Goal: Contribute content: Contribute content

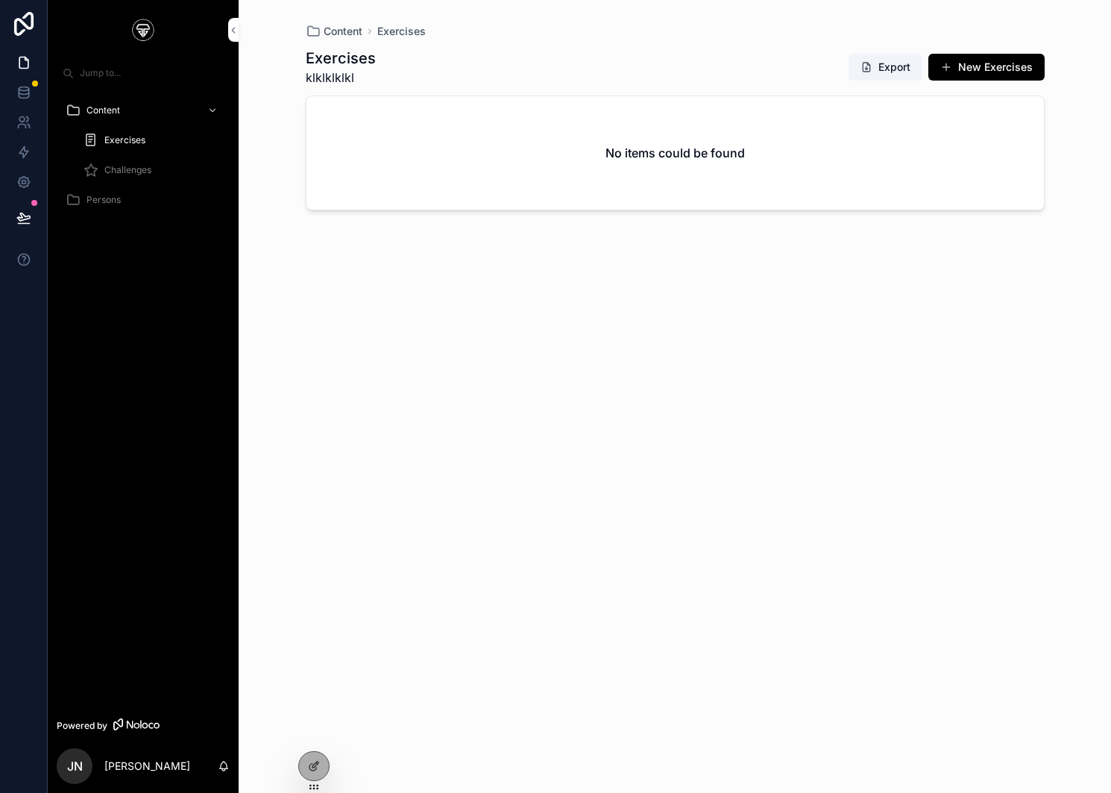
click at [128, 172] on span "Challenges" at bounding box center [127, 170] width 47 height 12
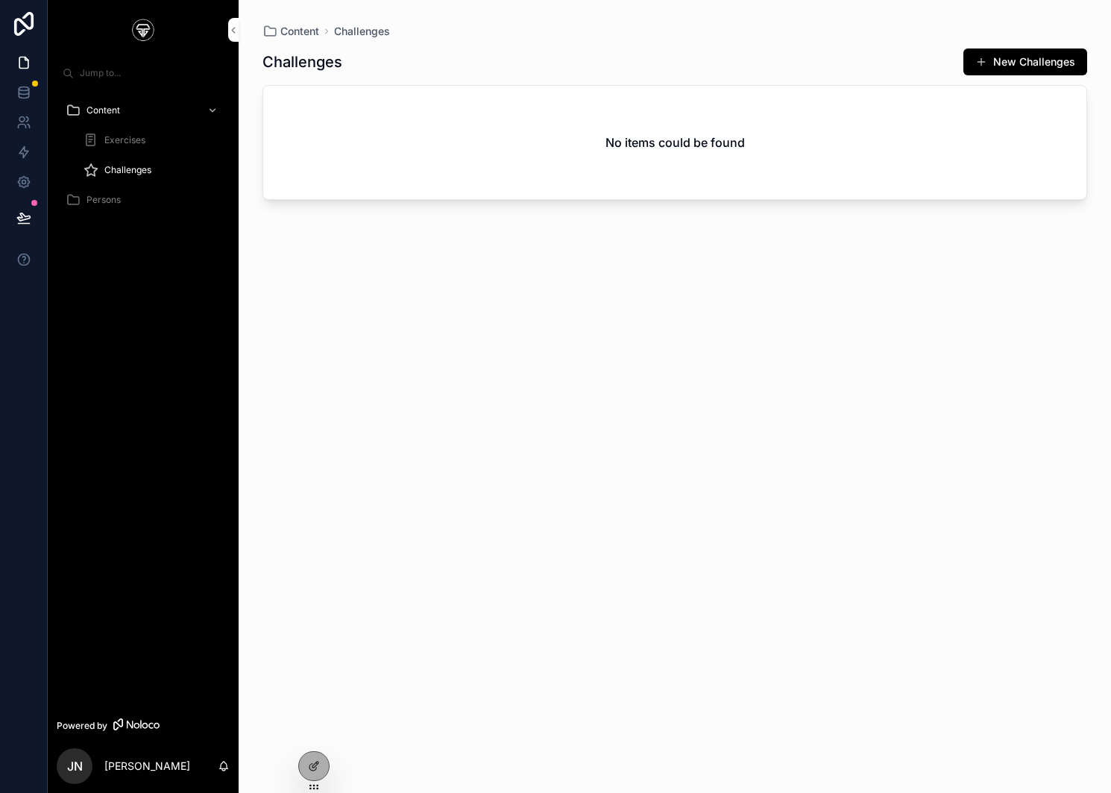
click at [128, 139] on span "Exercises" at bounding box center [124, 140] width 41 height 12
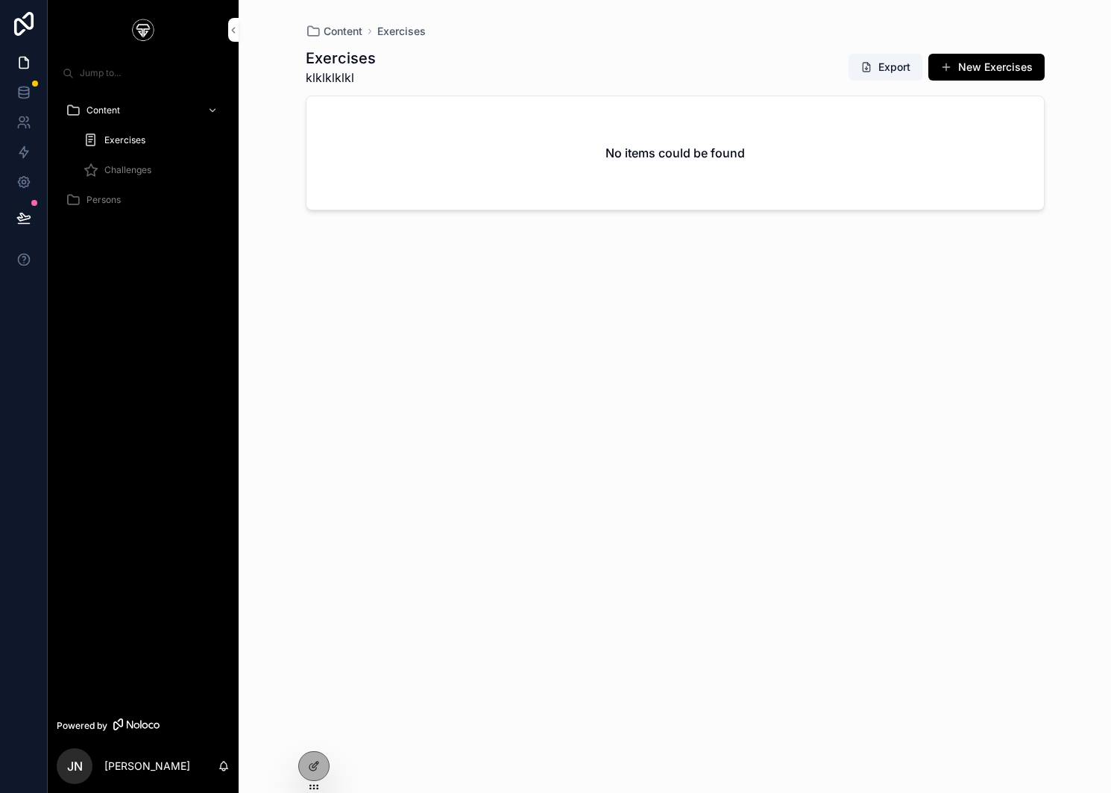
click at [114, 190] on div "Persons" at bounding box center [143, 200] width 155 height 24
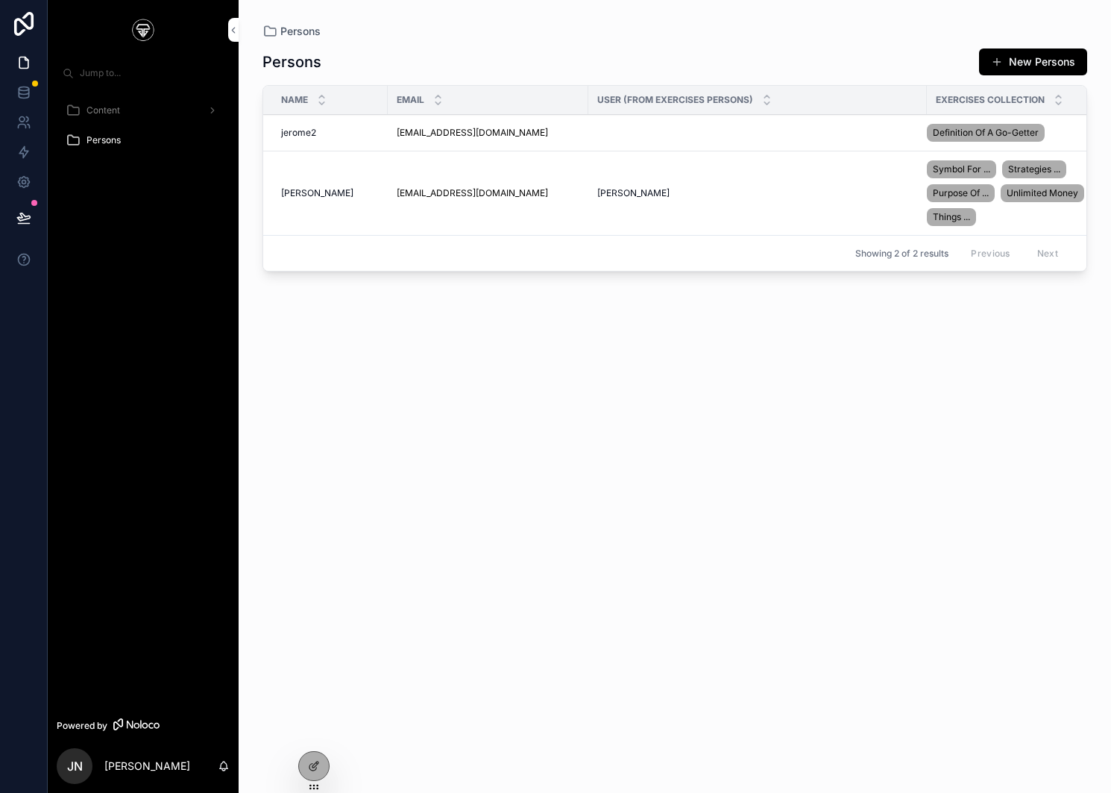
click at [92, 144] on span "Persons" at bounding box center [104, 140] width 34 height 12
click at [990, 128] on span "Definition Of A Go-Getter" at bounding box center [986, 133] width 106 height 12
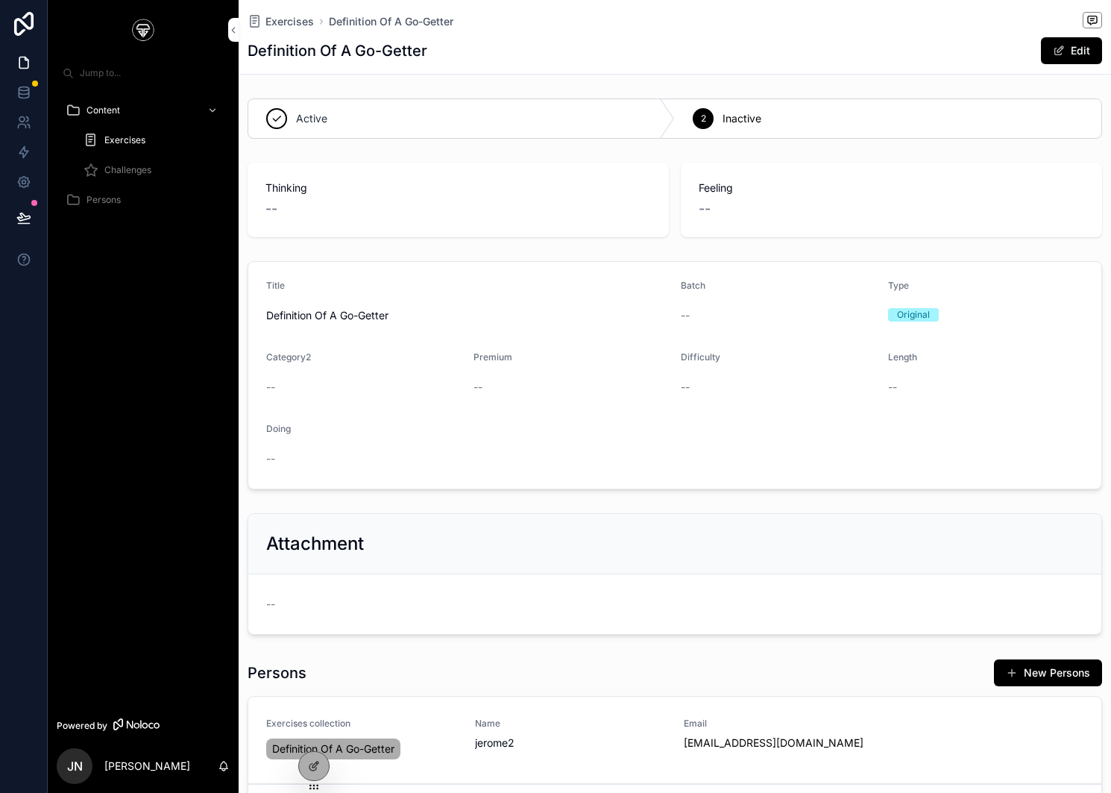
click at [126, 134] on span "Exercises" at bounding box center [124, 140] width 41 height 12
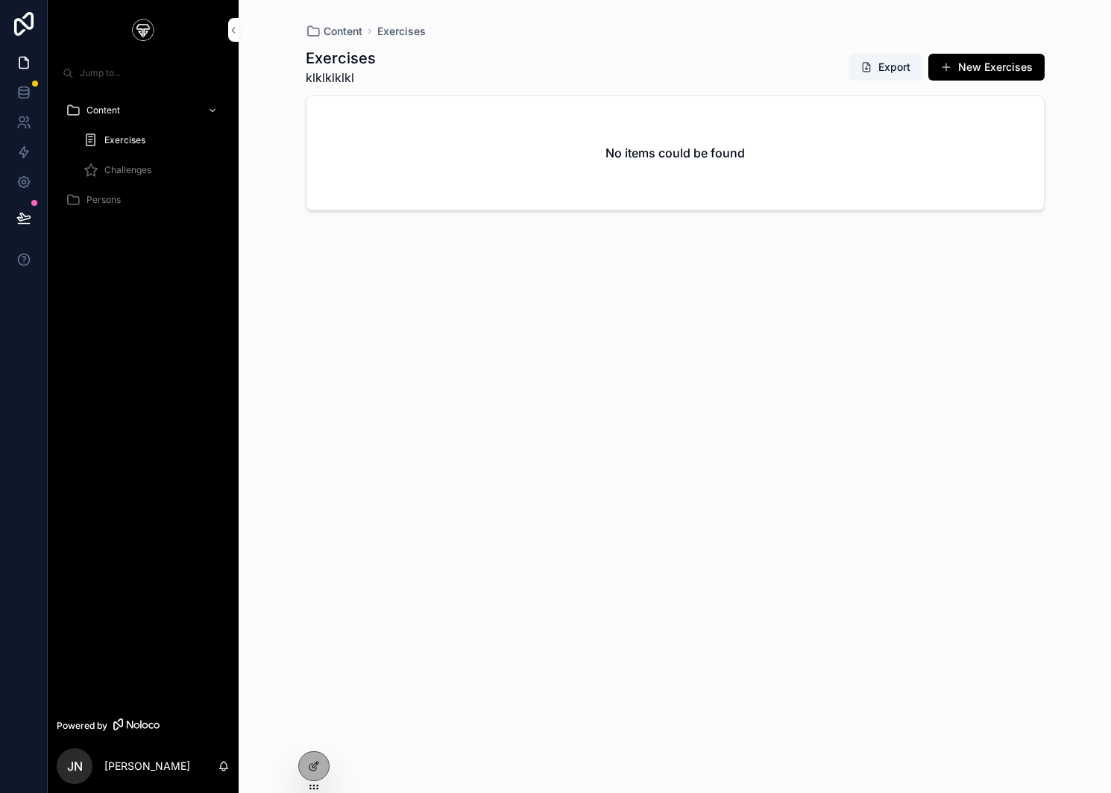
click at [131, 131] on div "Exercises" at bounding box center [152, 140] width 137 height 24
click at [214, 113] on icon "scrollable content" at bounding box center [212, 110] width 10 height 10
click at [966, 54] on button "New Exercises" at bounding box center [986, 67] width 116 height 27
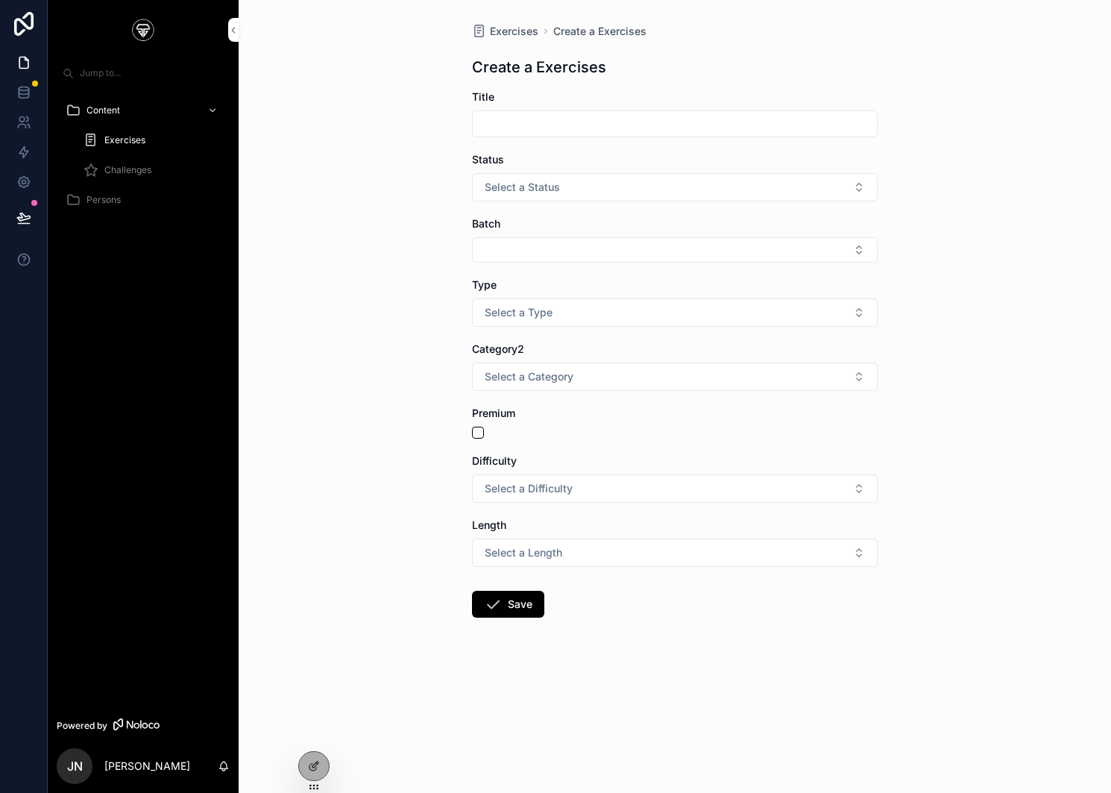
click at [567, 372] on span "Select a Category" at bounding box center [529, 376] width 89 height 15
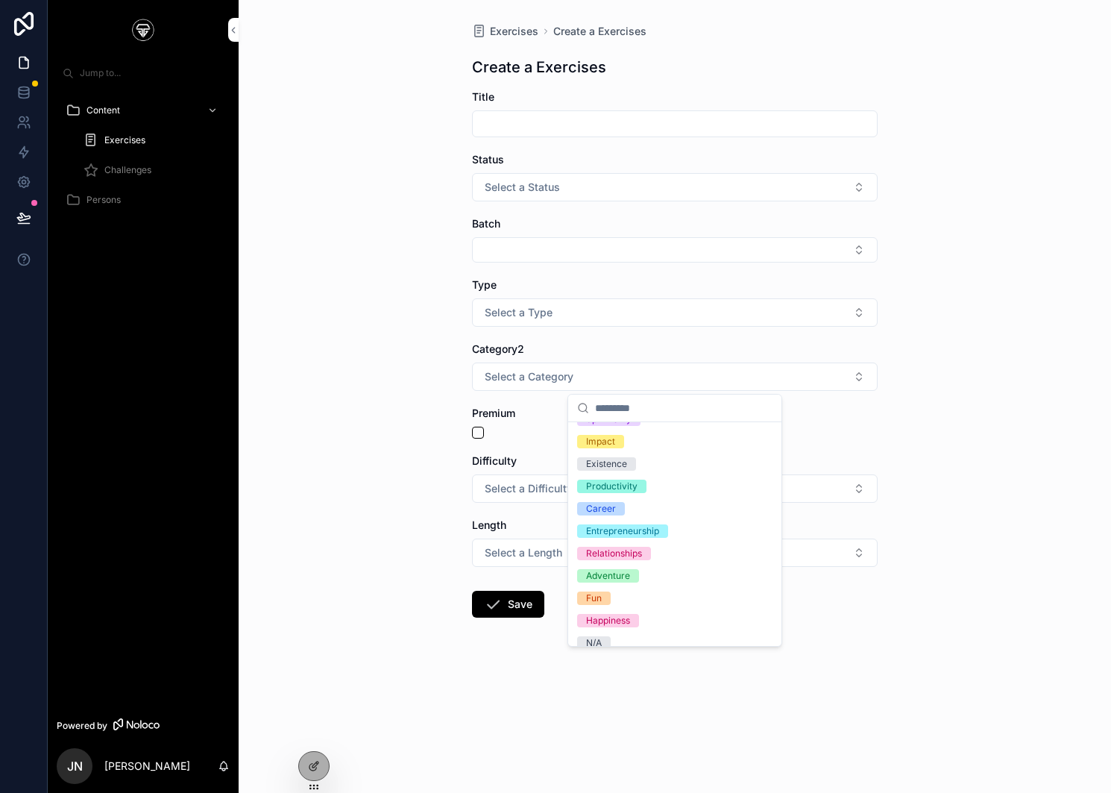
scroll to position [95, 0]
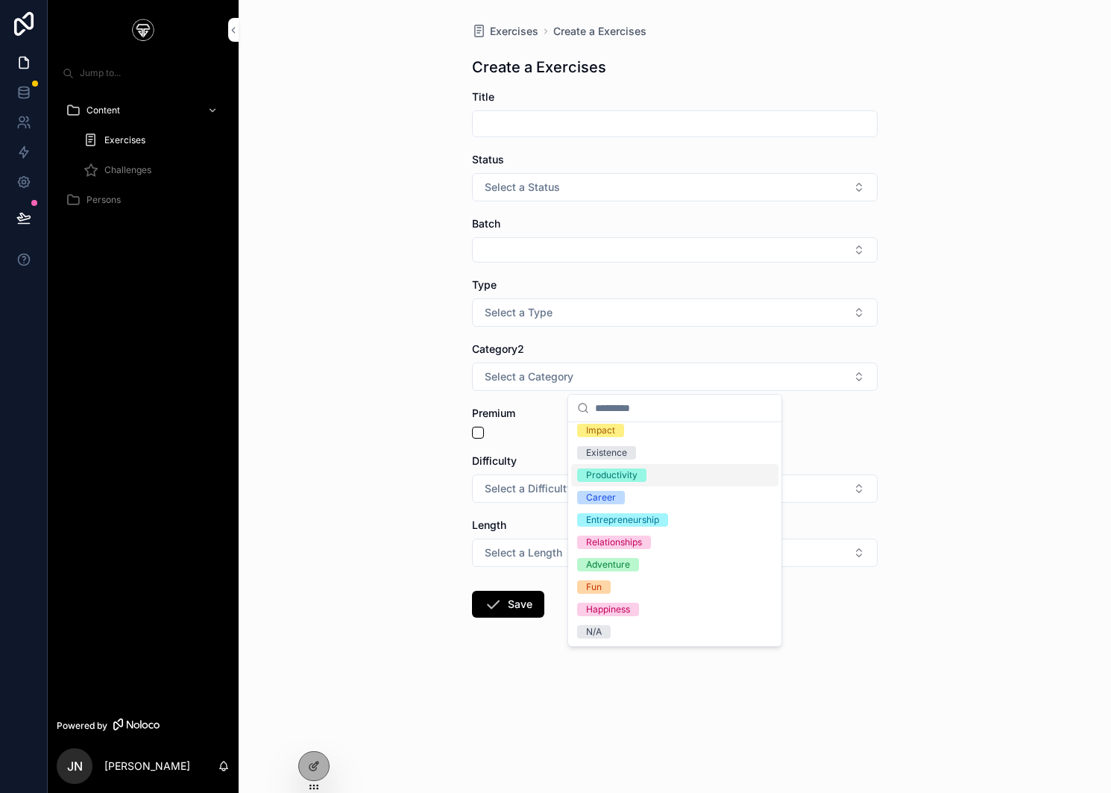
click at [532, 409] on div "Premium" at bounding box center [675, 413] width 406 height 15
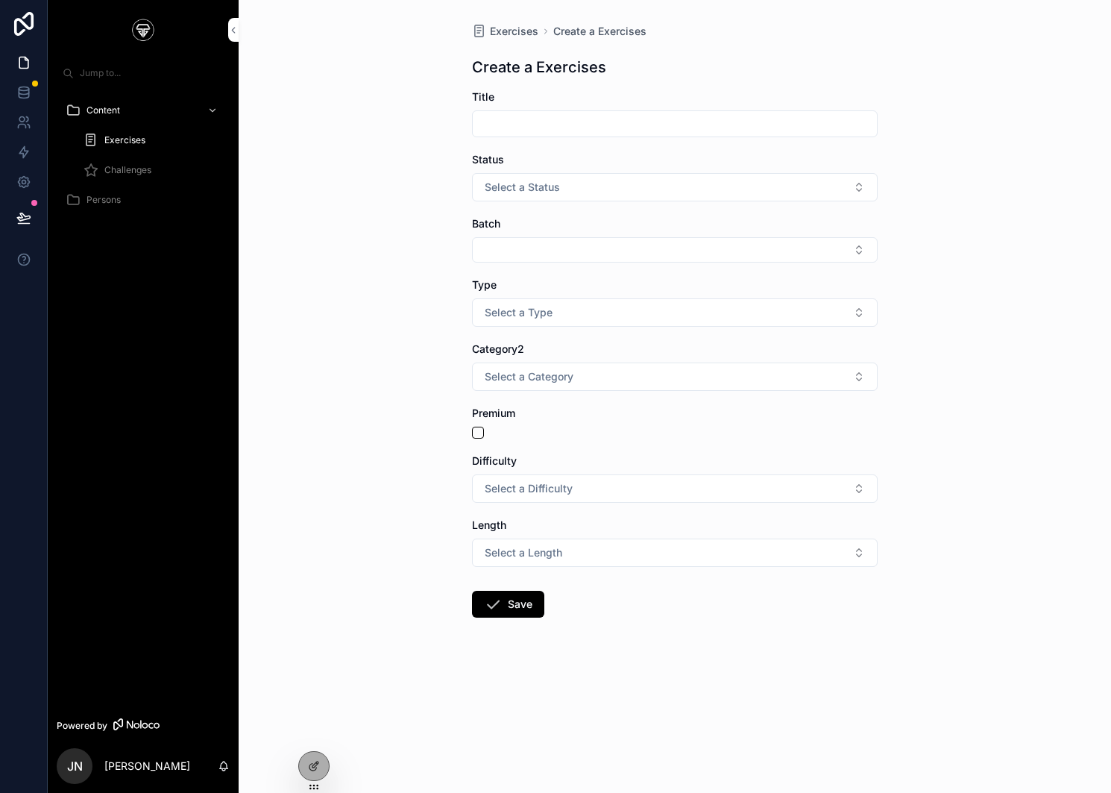
click at [534, 309] on span "Select a Type" at bounding box center [519, 312] width 68 height 15
click at [378, 350] on div "Exercises Create a Exercises Create a Exercises Title Status Select a Status Ba…" at bounding box center [675, 396] width 873 height 793
click at [591, 321] on button "Select a Type" at bounding box center [675, 312] width 406 height 28
click at [568, 482] on span "Select a Difficulty" at bounding box center [529, 488] width 88 height 15
click at [534, 565] on button "Select a Length" at bounding box center [675, 552] width 406 height 28
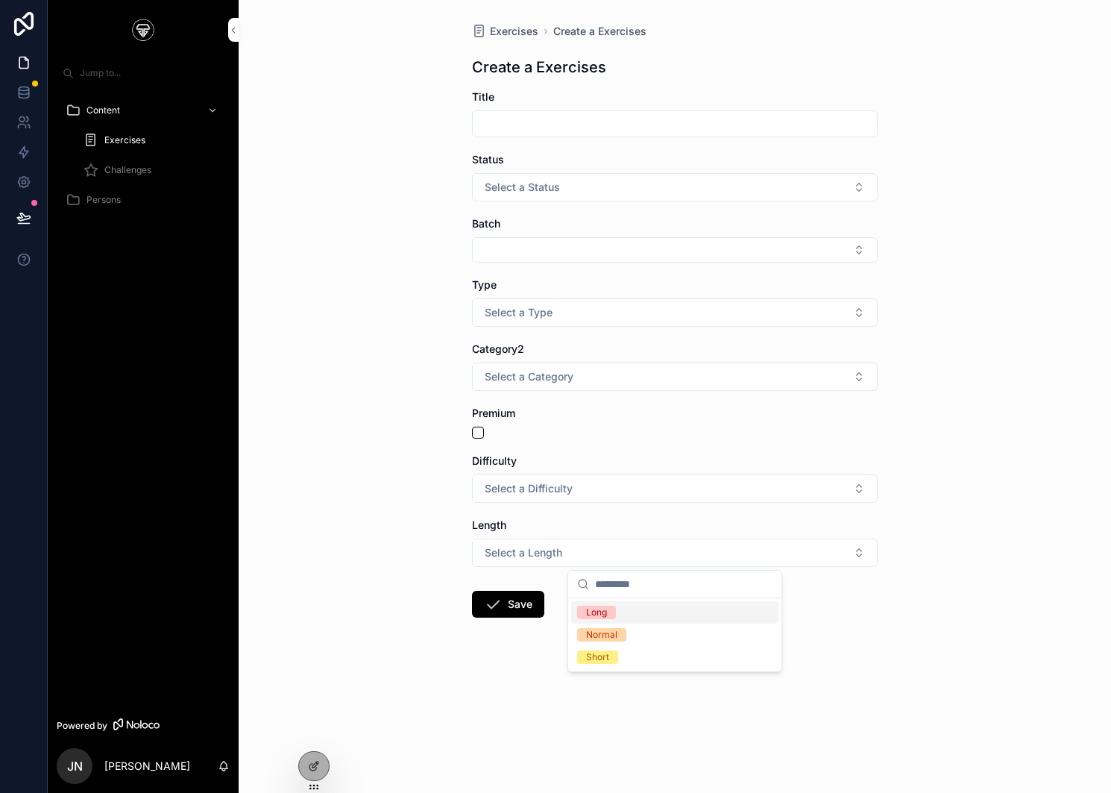
click at [550, 365] on button "Select a Category" at bounding box center [675, 376] width 406 height 28
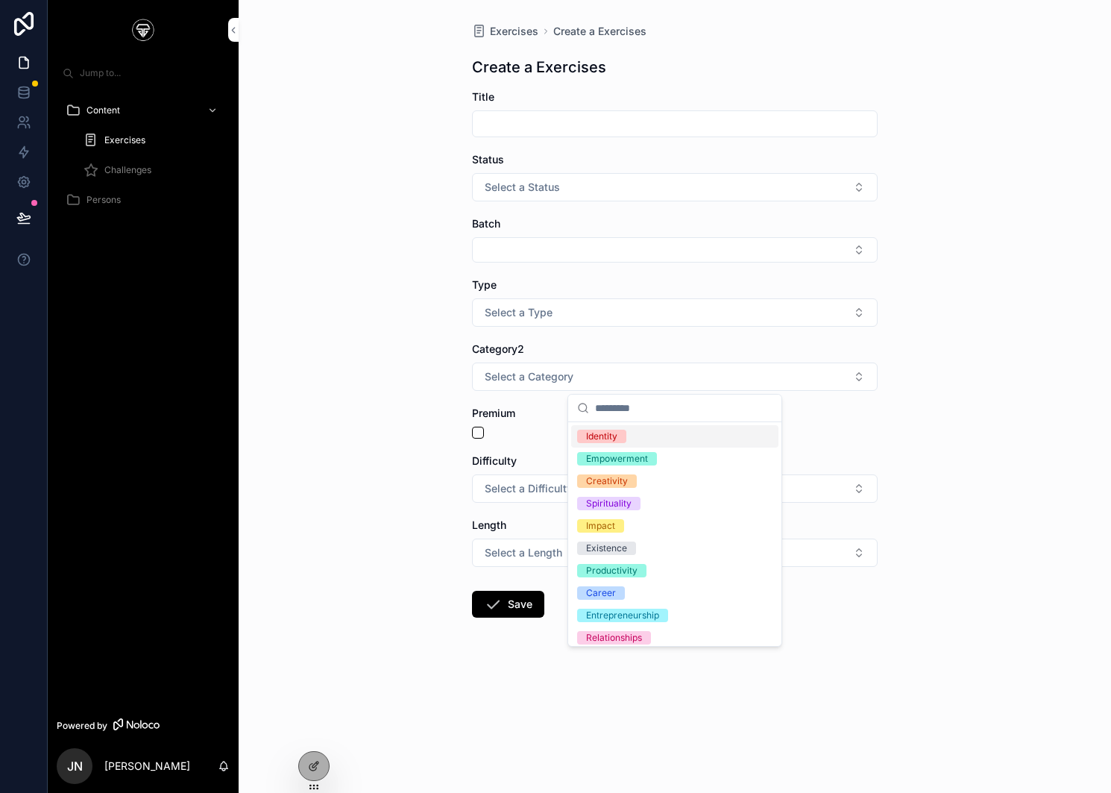
click at [542, 321] on button "Select a Type" at bounding box center [675, 312] width 406 height 28
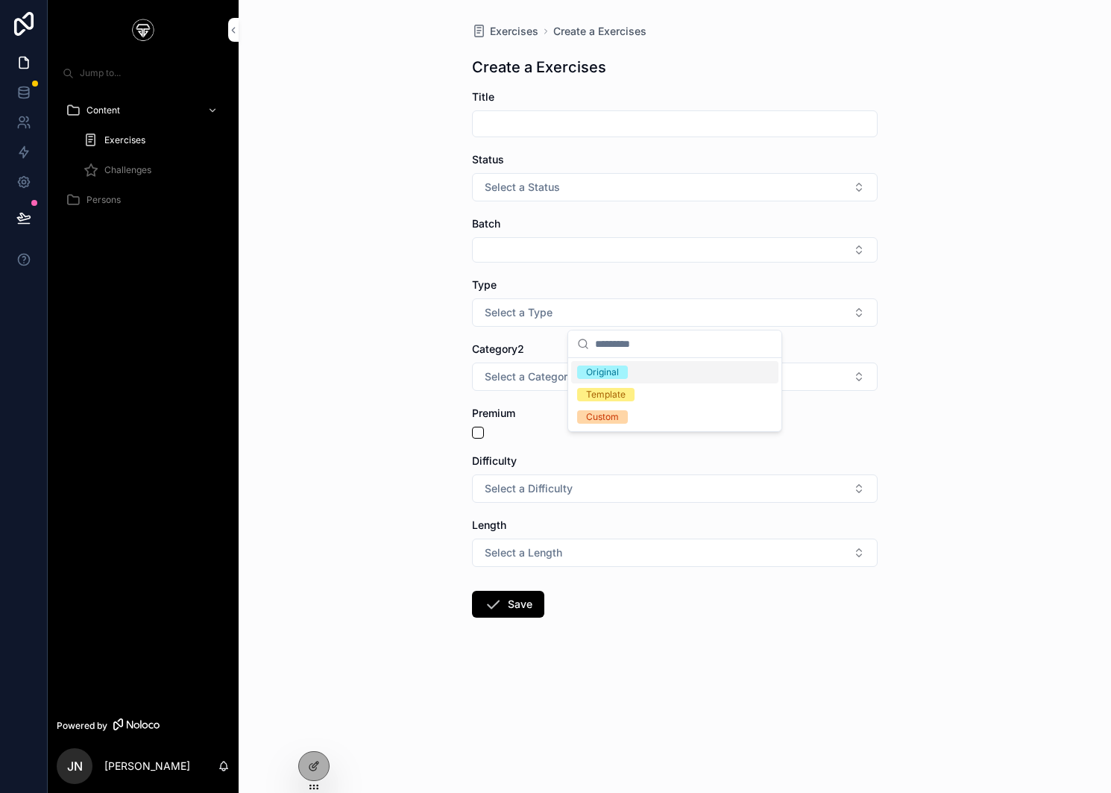
click at [553, 245] on button "Select Button" at bounding box center [675, 249] width 406 height 25
click at [560, 196] on button "Select a Status" at bounding box center [675, 187] width 406 height 28
click at [550, 159] on div "Status" at bounding box center [675, 159] width 406 height 15
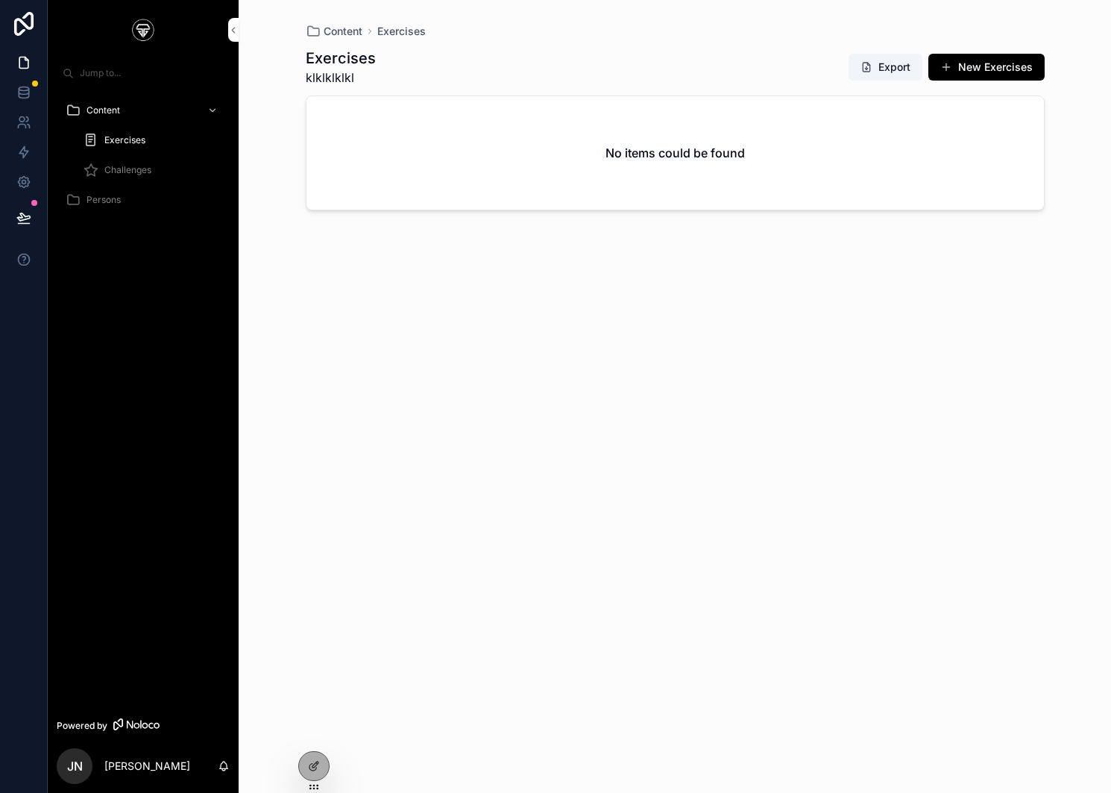
click at [356, 31] on span "Content" at bounding box center [343, 31] width 39 height 15
click at [348, 738] on div "Exercises klklklklkl Export New Exercises No items could be found" at bounding box center [675, 407] width 739 height 736
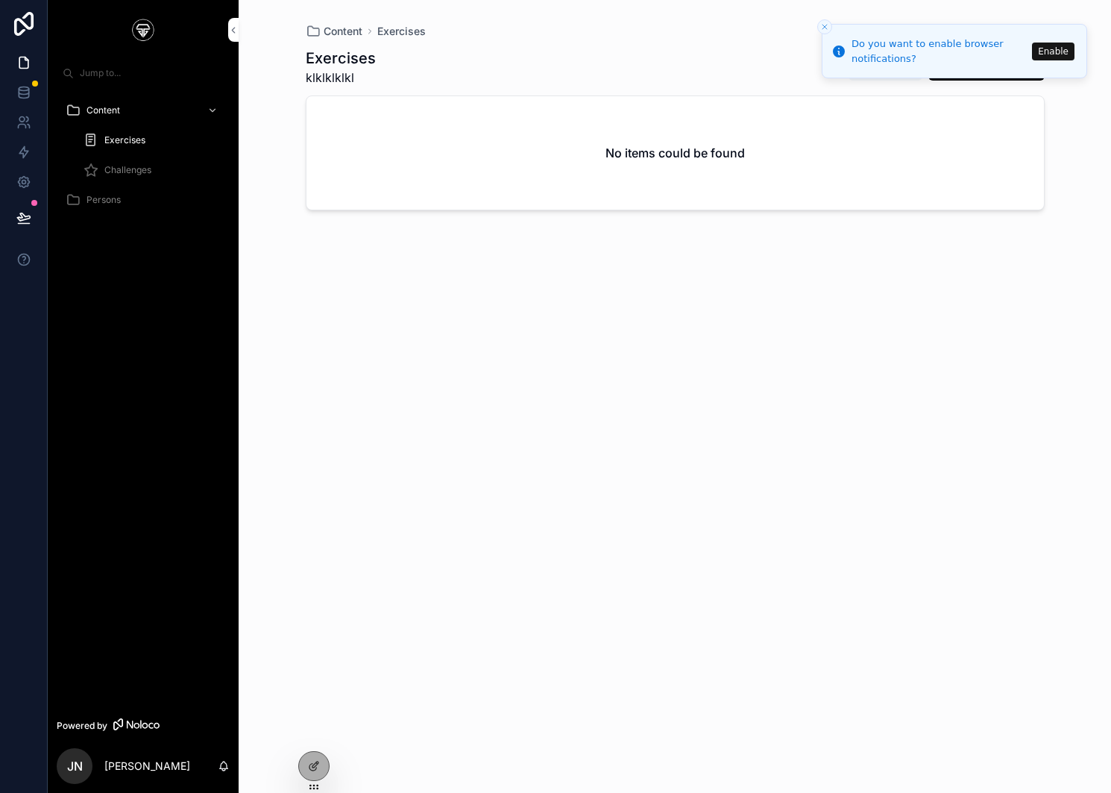
click at [1052, 44] on button "Enable" at bounding box center [1053, 52] width 43 height 18
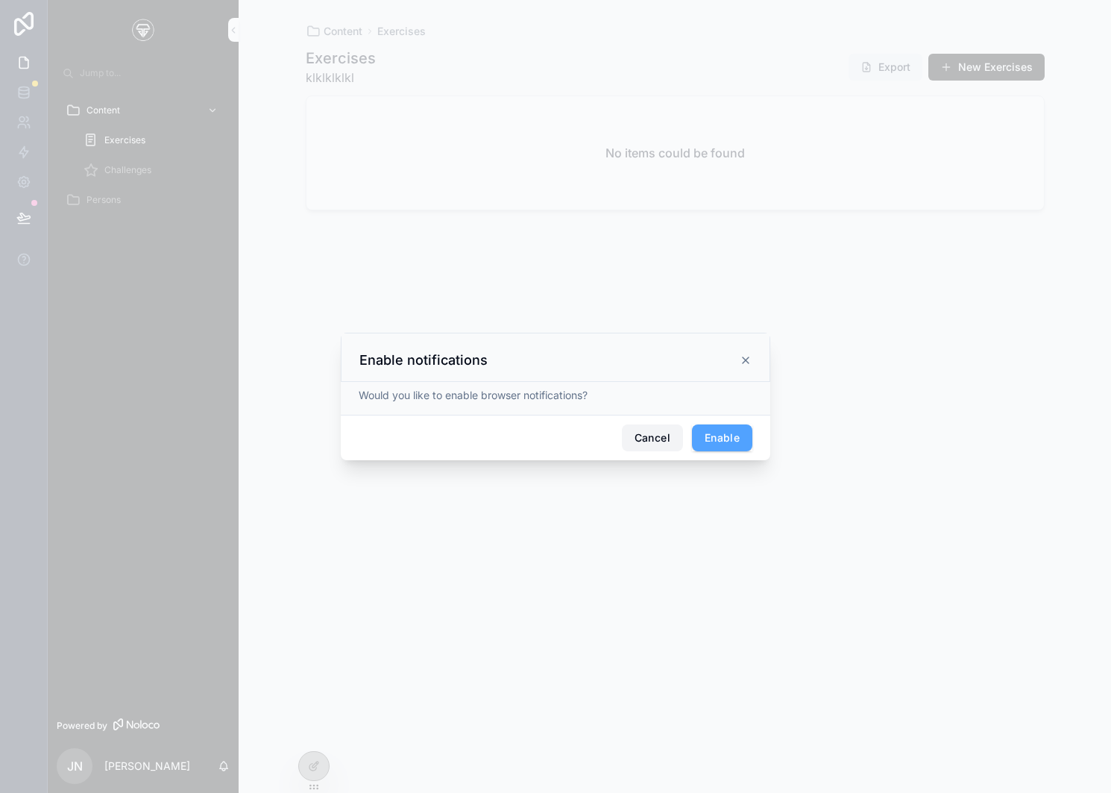
click at [658, 438] on button "Cancel" at bounding box center [652, 437] width 61 height 27
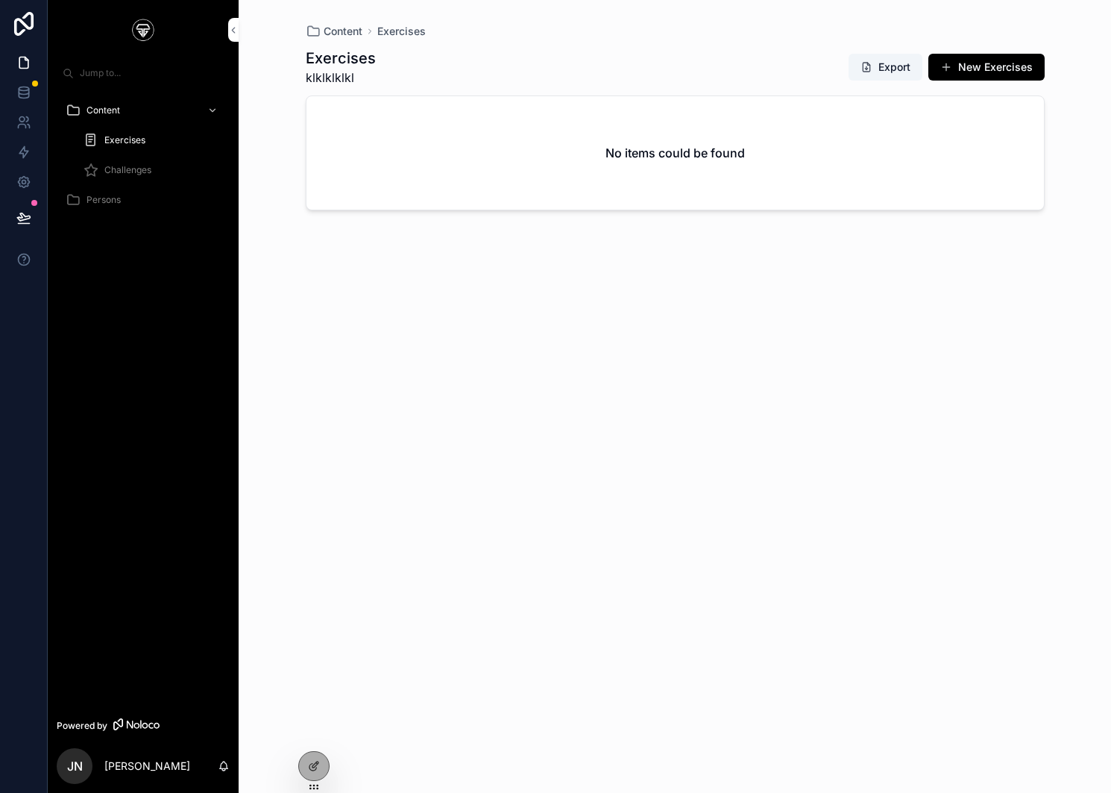
click at [119, 178] on div "Challenges" at bounding box center [152, 170] width 137 height 24
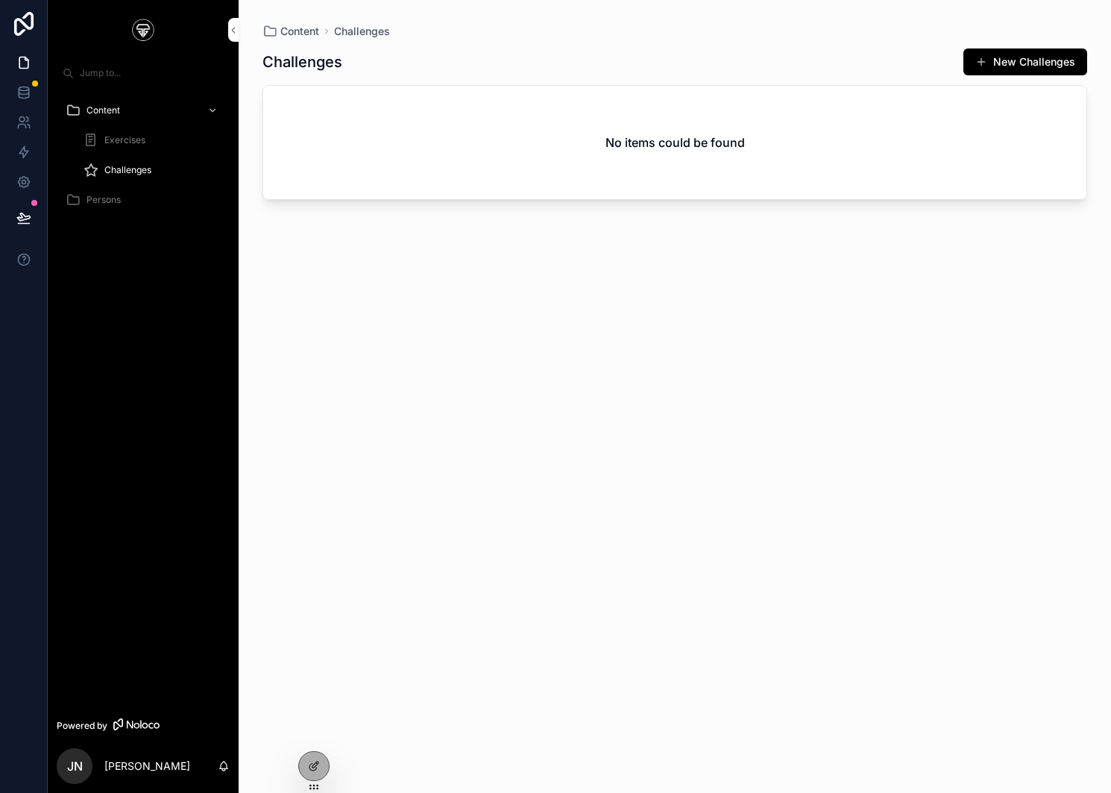
click at [107, 201] on span "Persons" at bounding box center [104, 200] width 34 height 12
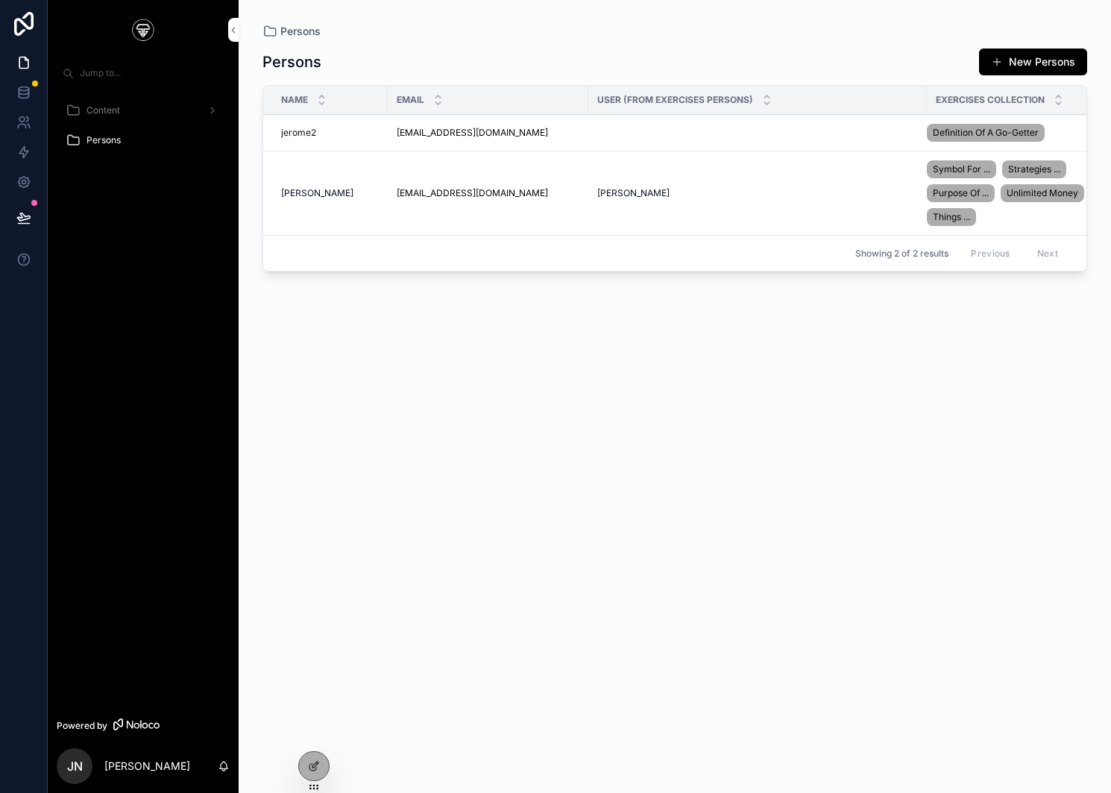
click at [500, 189] on link "[EMAIL_ADDRESS][DOMAIN_NAME]" at bounding box center [472, 193] width 151 height 12
click at [292, 195] on span "[PERSON_NAME]" at bounding box center [317, 193] width 72 height 12
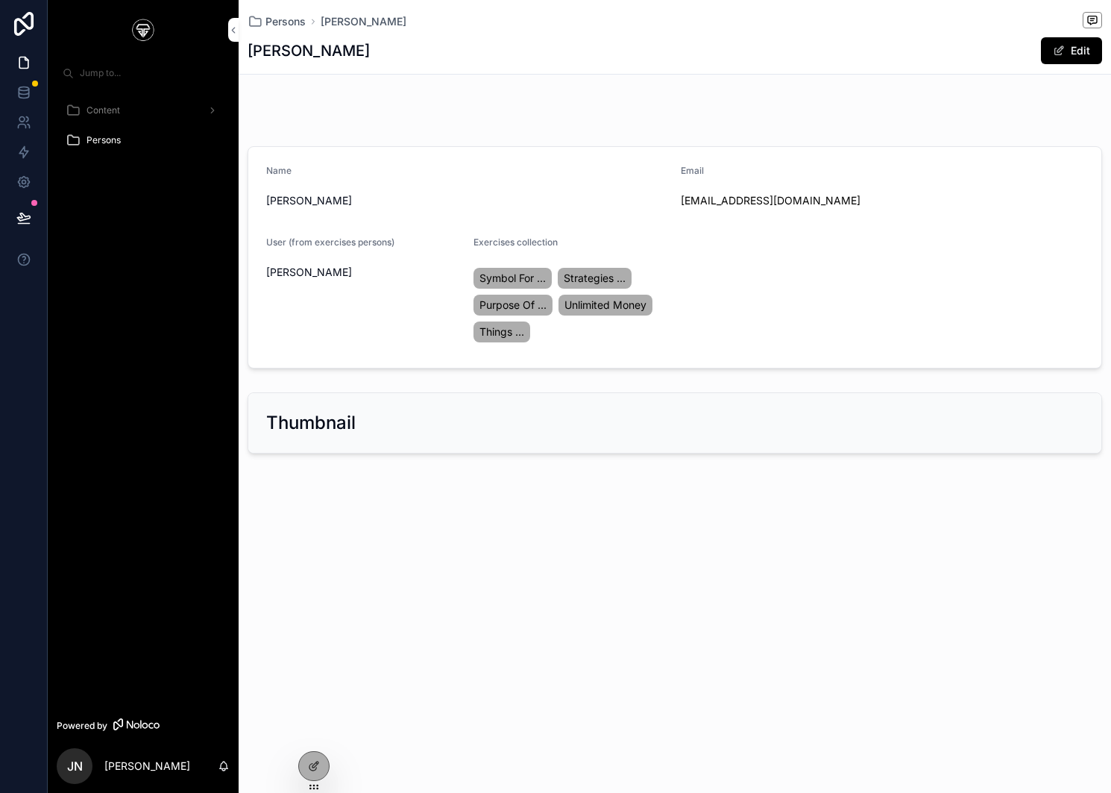
click at [506, 269] on link "Symbol For ..." at bounding box center [513, 278] width 78 height 21
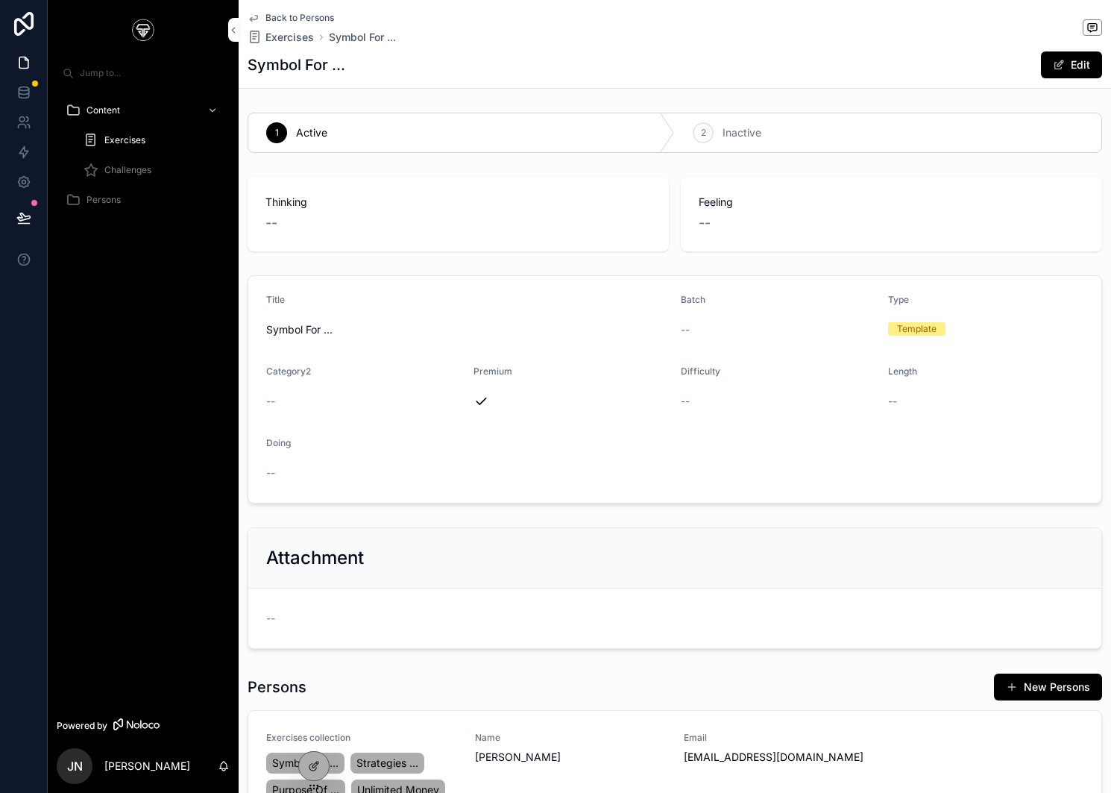
click at [306, 133] on span "Active" at bounding box center [311, 132] width 31 height 15
click at [267, 16] on span "Back to Persons" at bounding box center [299, 18] width 69 height 12
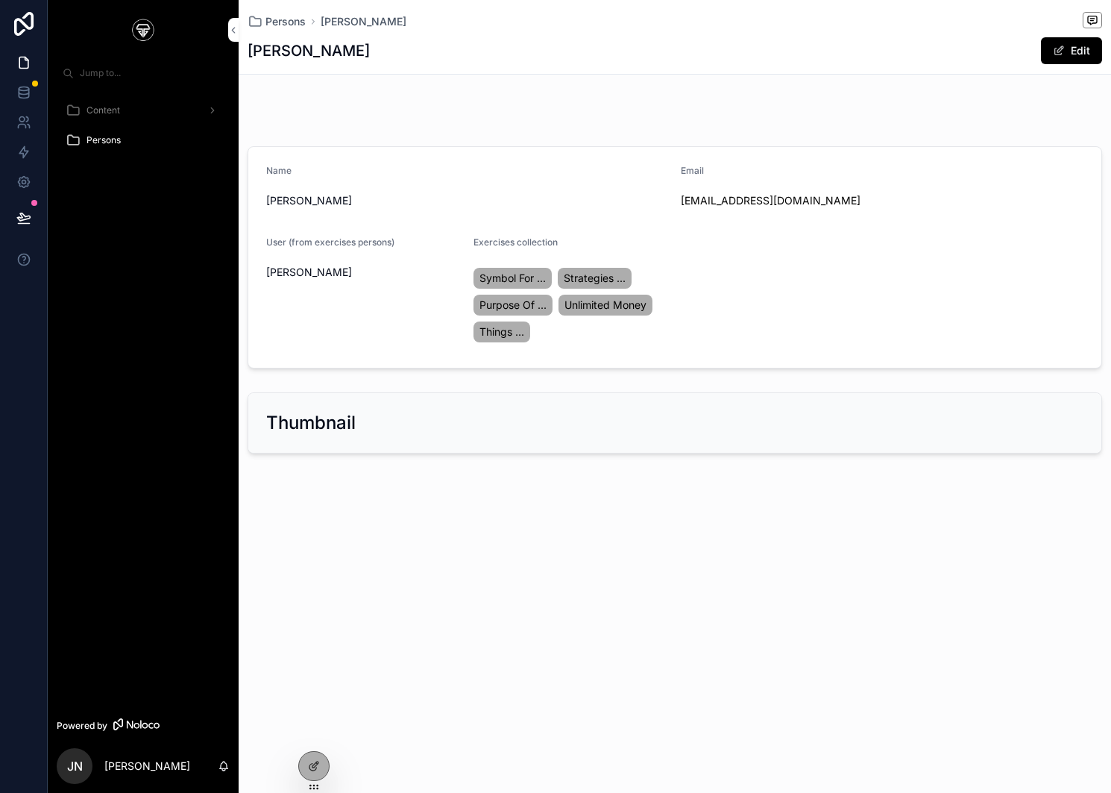
click at [134, 720] on icon "scrollable content" at bounding box center [136, 724] width 46 height 12
click at [151, 25] on img "scrollable content" at bounding box center [143, 30] width 24 height 24
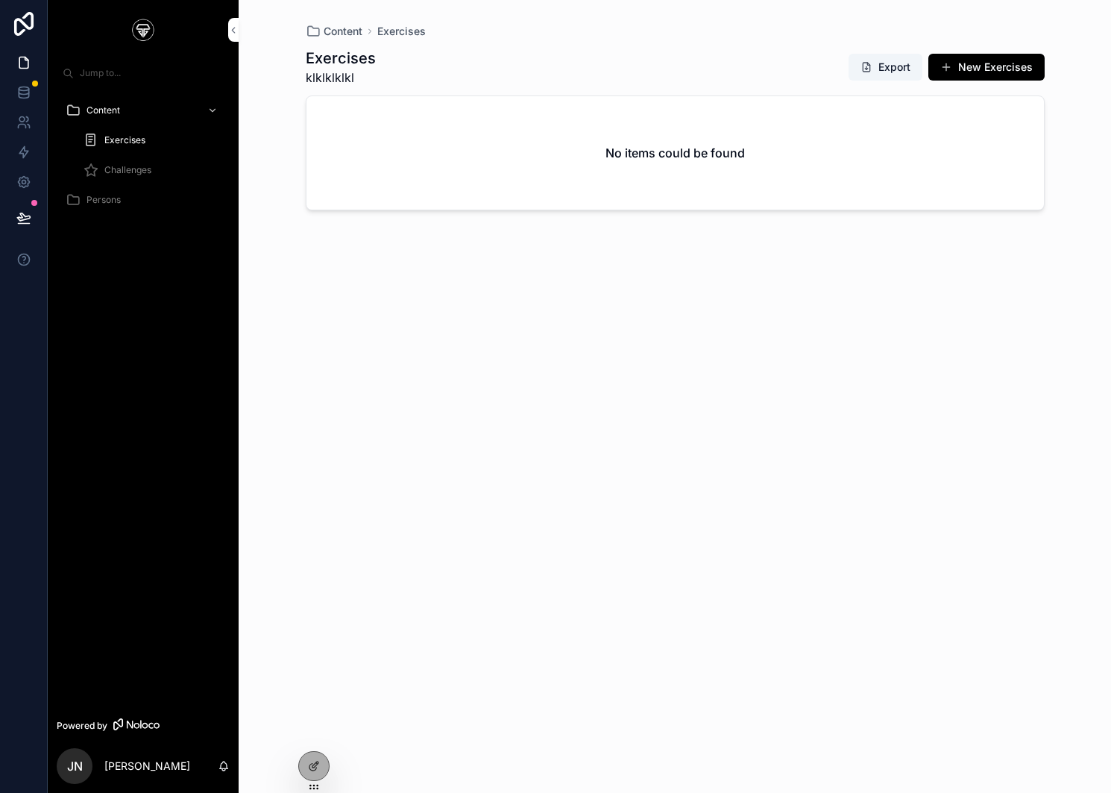
click at [694, 143] on div "No items could be found" at bounding box center [676, 152] width 738 height 113
click at [318, 770] on icon at bounding box center [314, 766] width 12 height 12
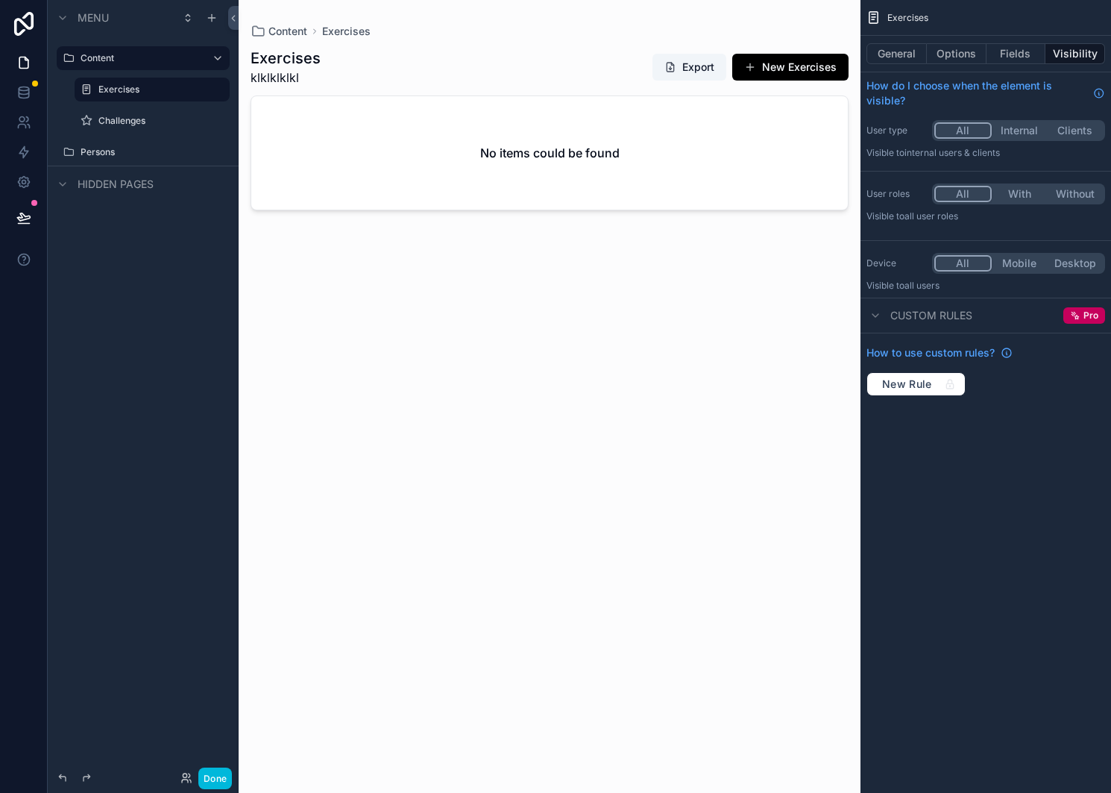
click at [122, 126] on label "Challenges" at bounding box center [159, 121] width 122 height 12
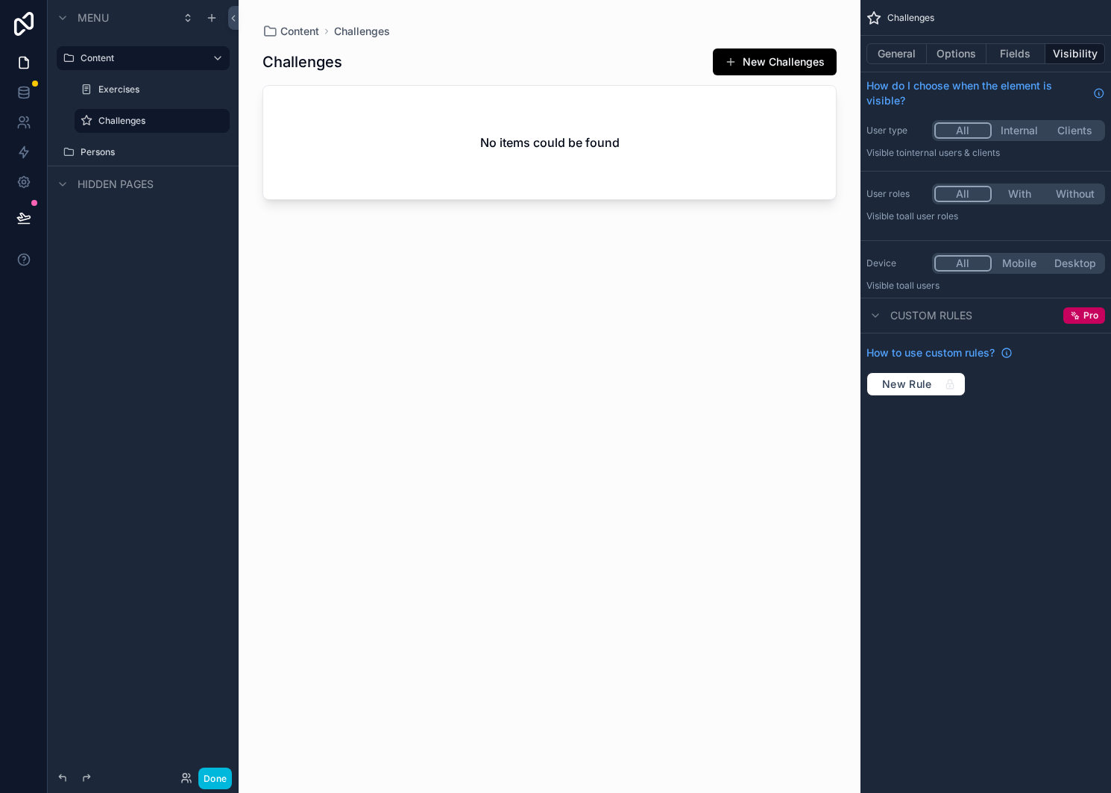
click at [126, 88] on label "Exercises" at bounding box center [159, 90] width 122 height 12
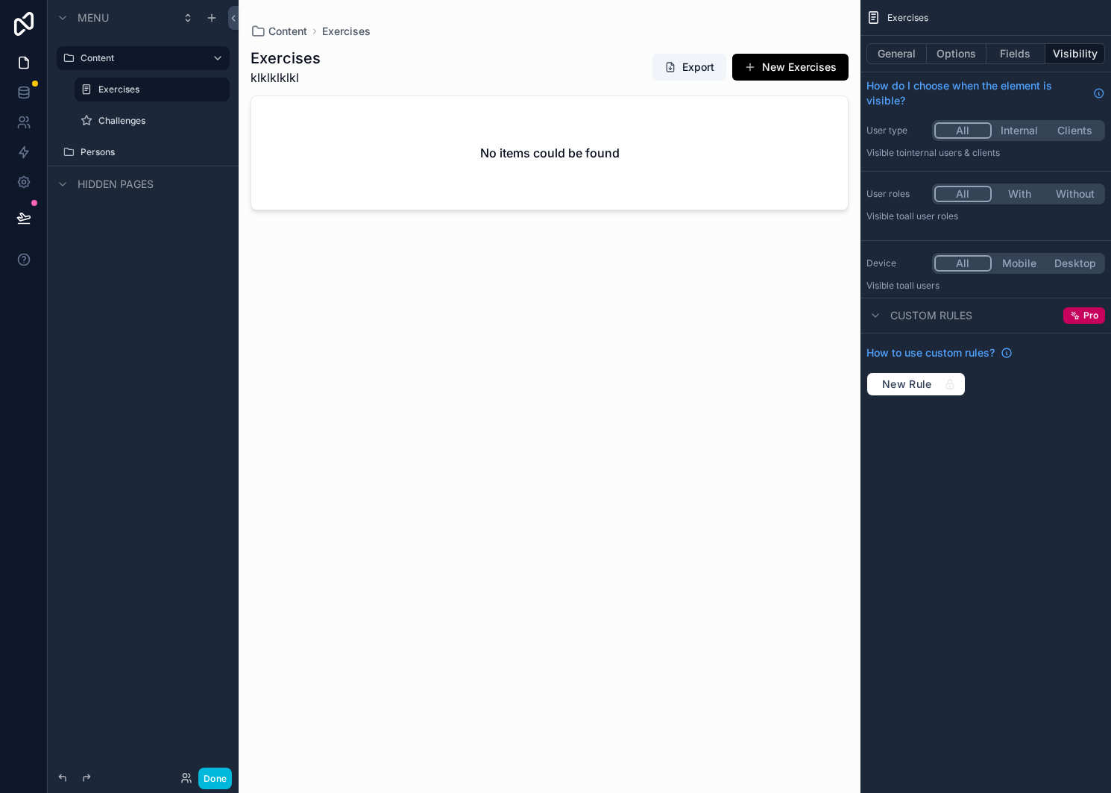
click at [1035, 133] on button "Internal" at bounding box center [1020, 130] width 56 height 16
click at [1066, 126] on button "Clients" at bounding box center [1075, 130] width 56 height 16
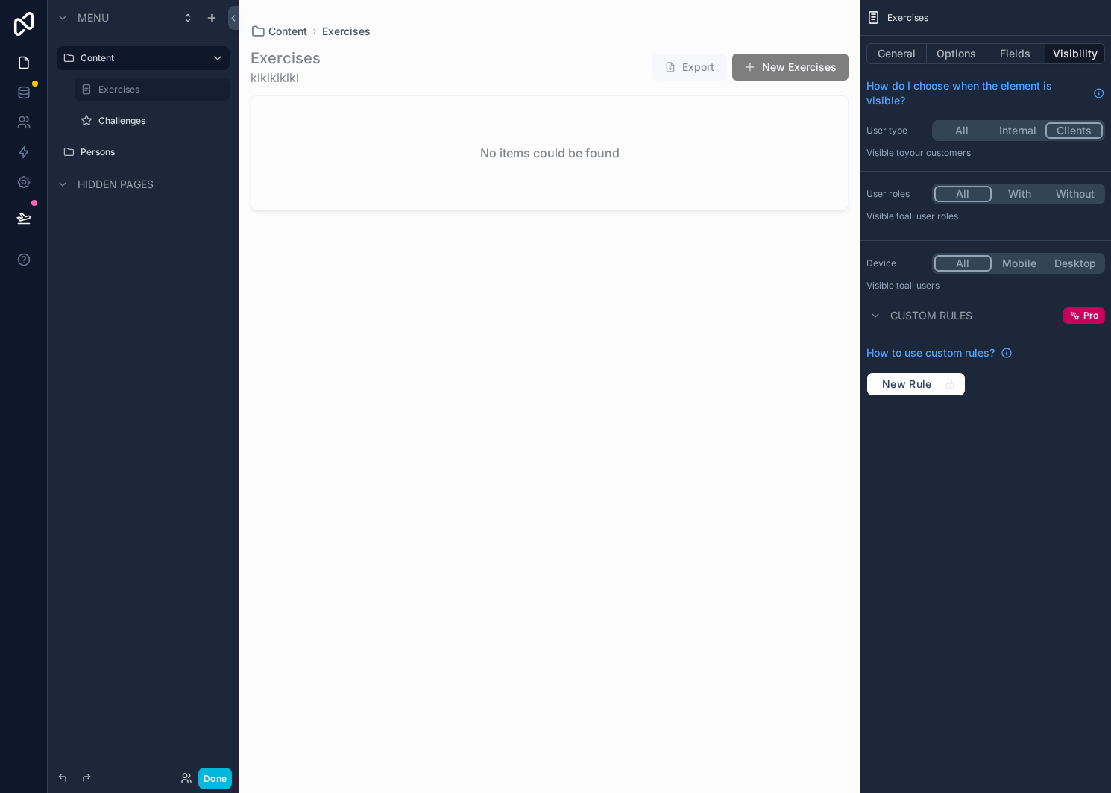
click at [946, 134] on button "All" at bounding box center [962, 130] width 56 height 16
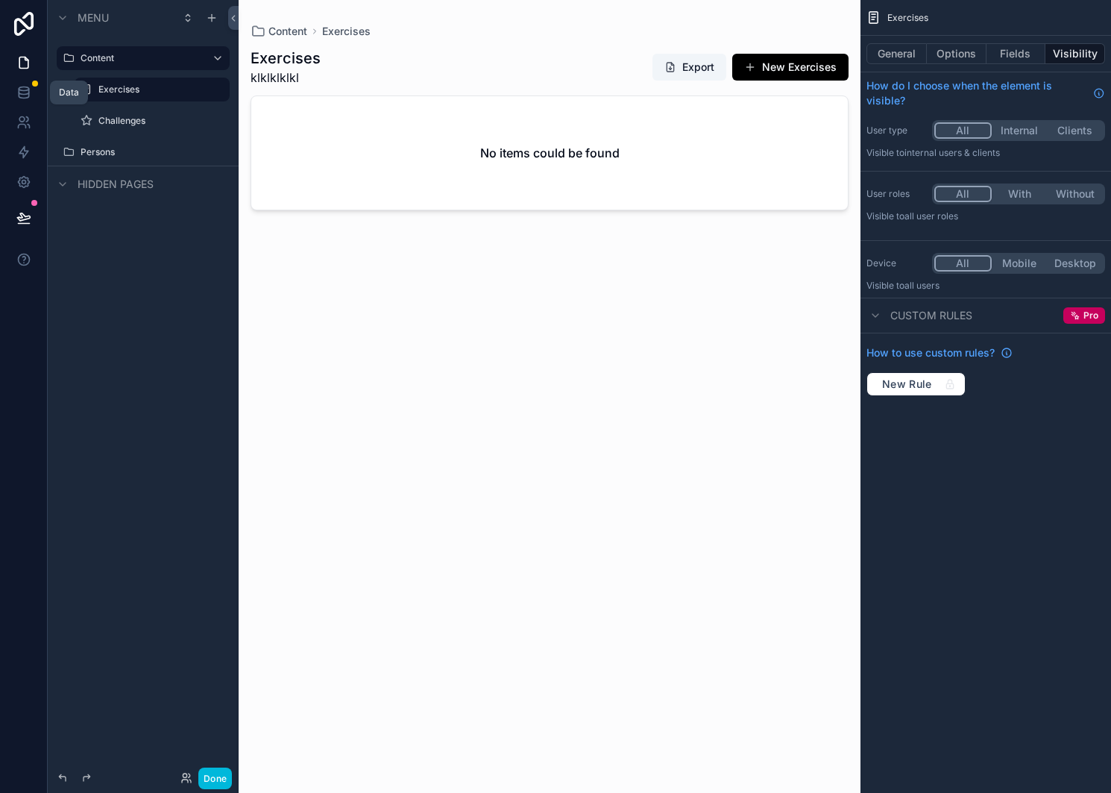
click at [23, 99] on icon at bounding box center [23, 92] width 15 height 15
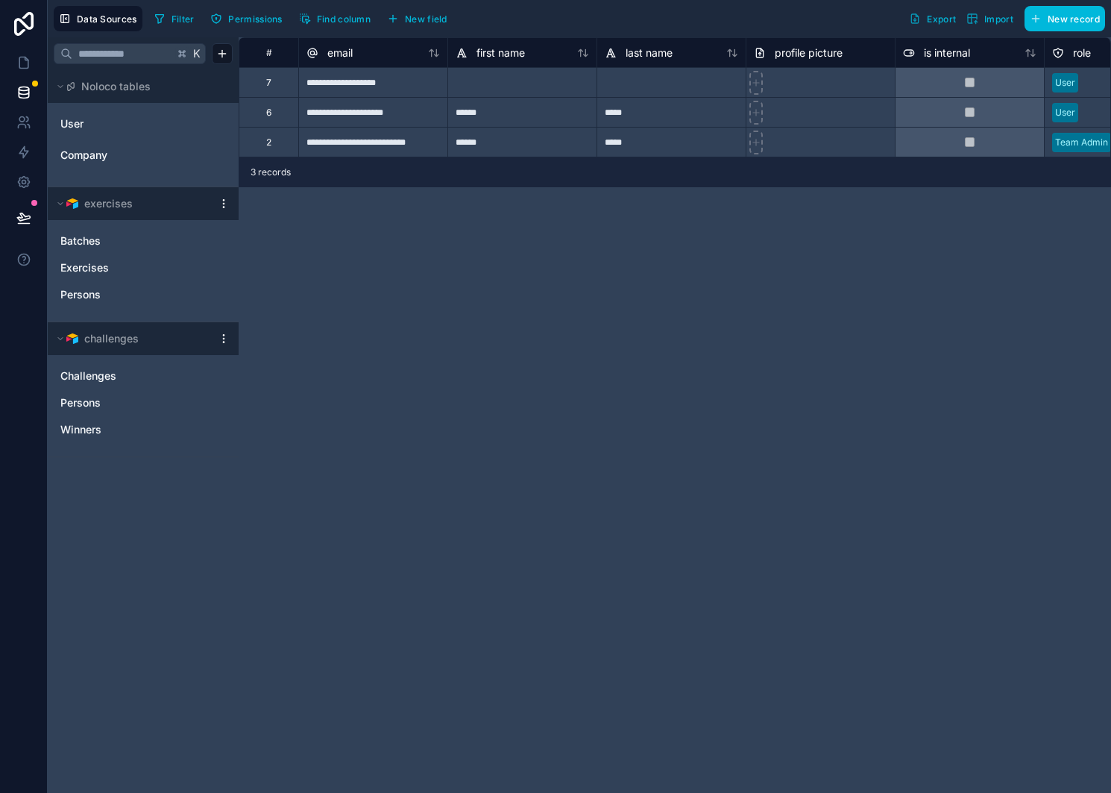
click at [84, 372] on span "Challenges" at bounding box center [88, 375] width 56 height 15
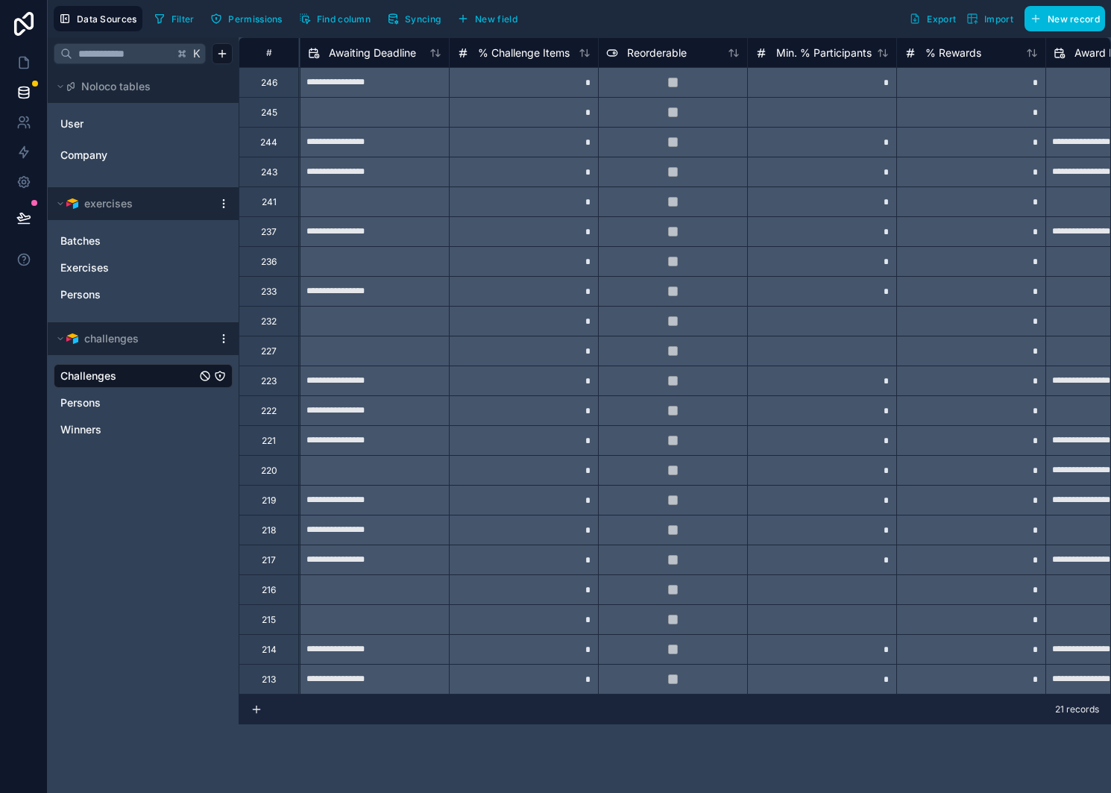
scroll to position [0, 1179]
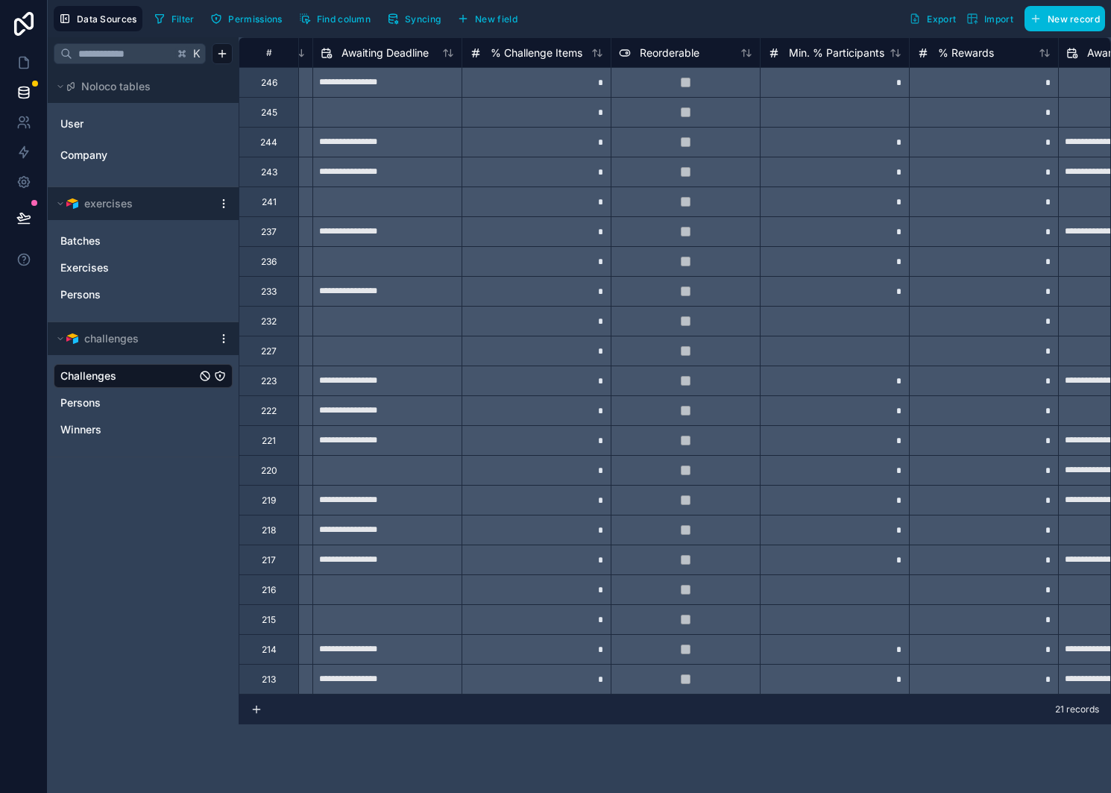
click at [131, 265] on link "Exercises" at bounding box center [128, 267] width 136 height 15
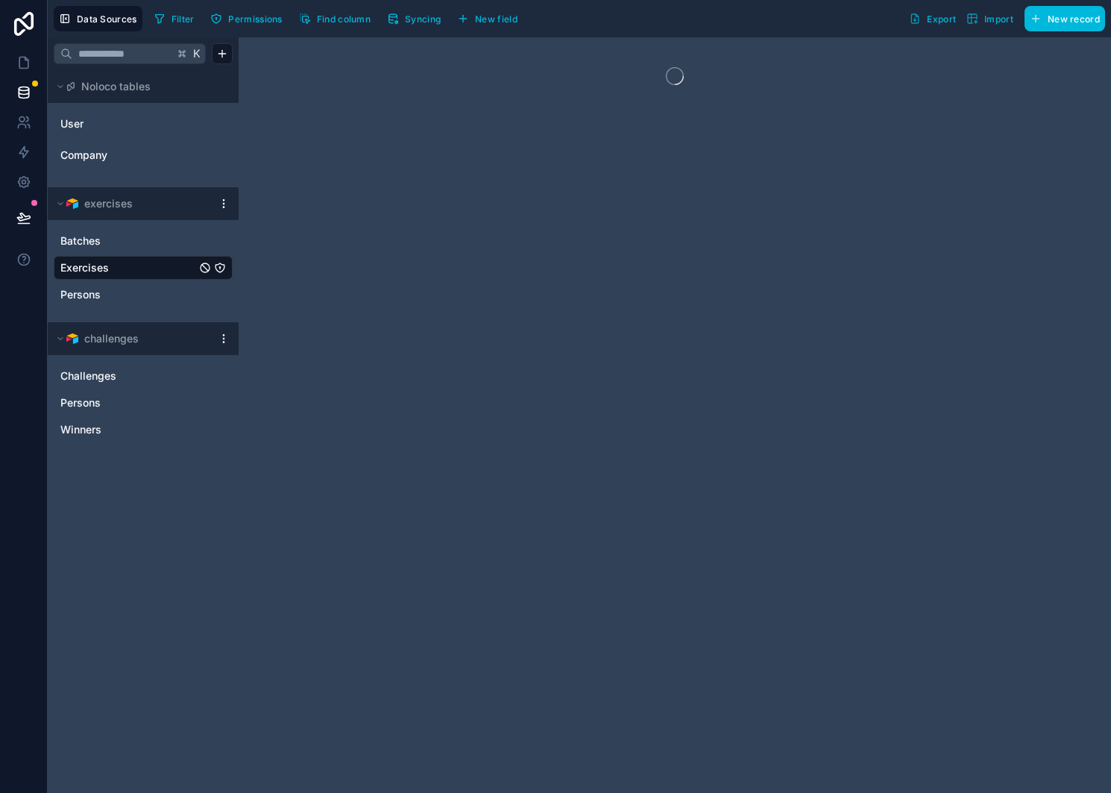
click at [133, 242] on link "Batches" at bounding box center [128, 240] width 136 height 15
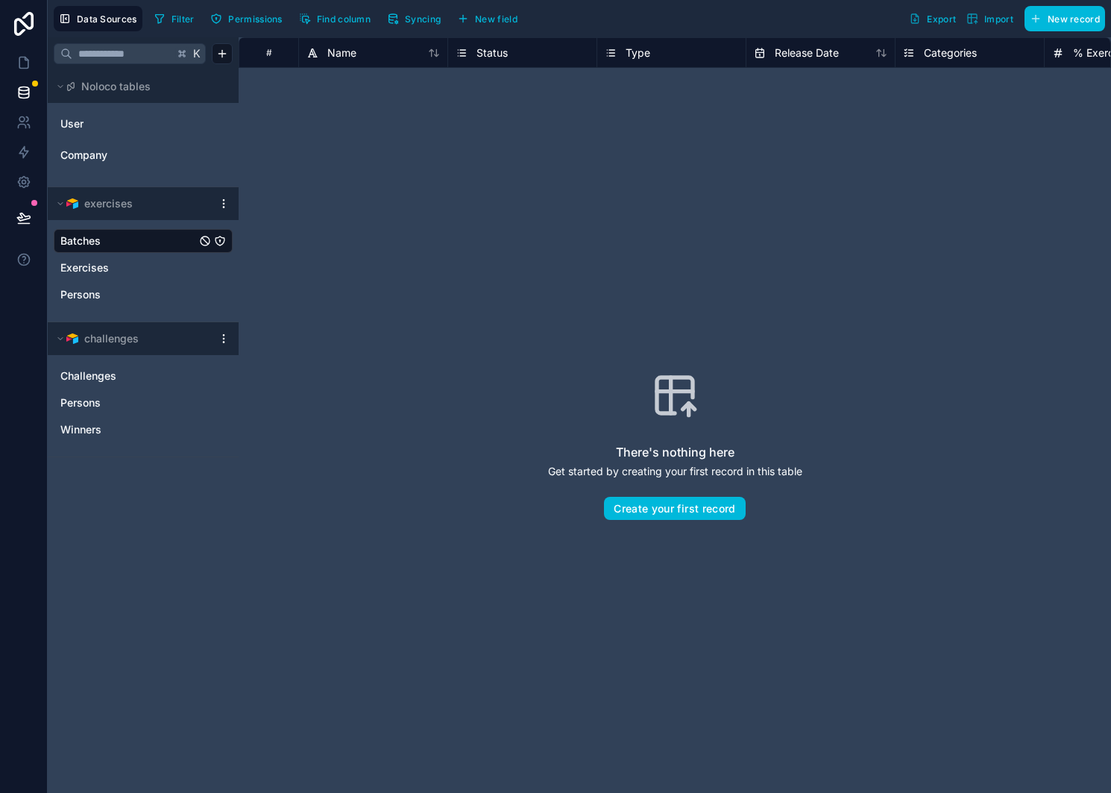
click at [145, 143] on div "Company" at bounding box center [143, 155] width 179 height 24
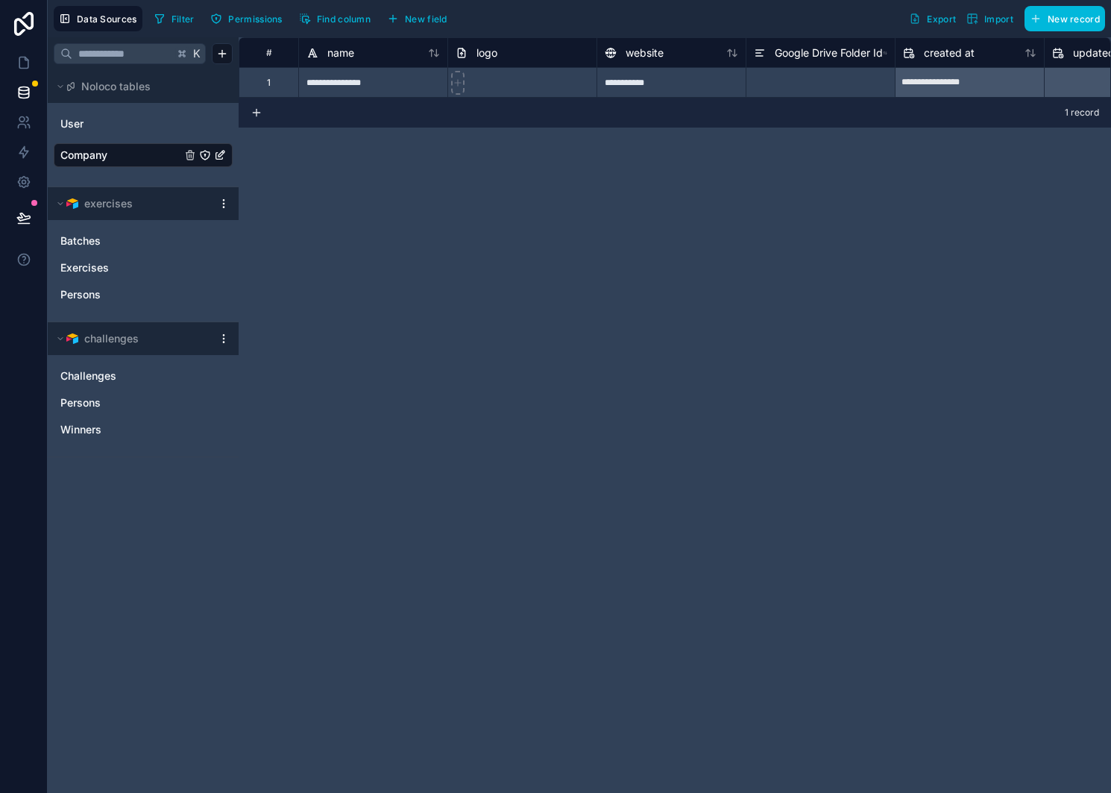
click at [133, 133] on div "User" at bounding box center [143, 124] width 179 height 24
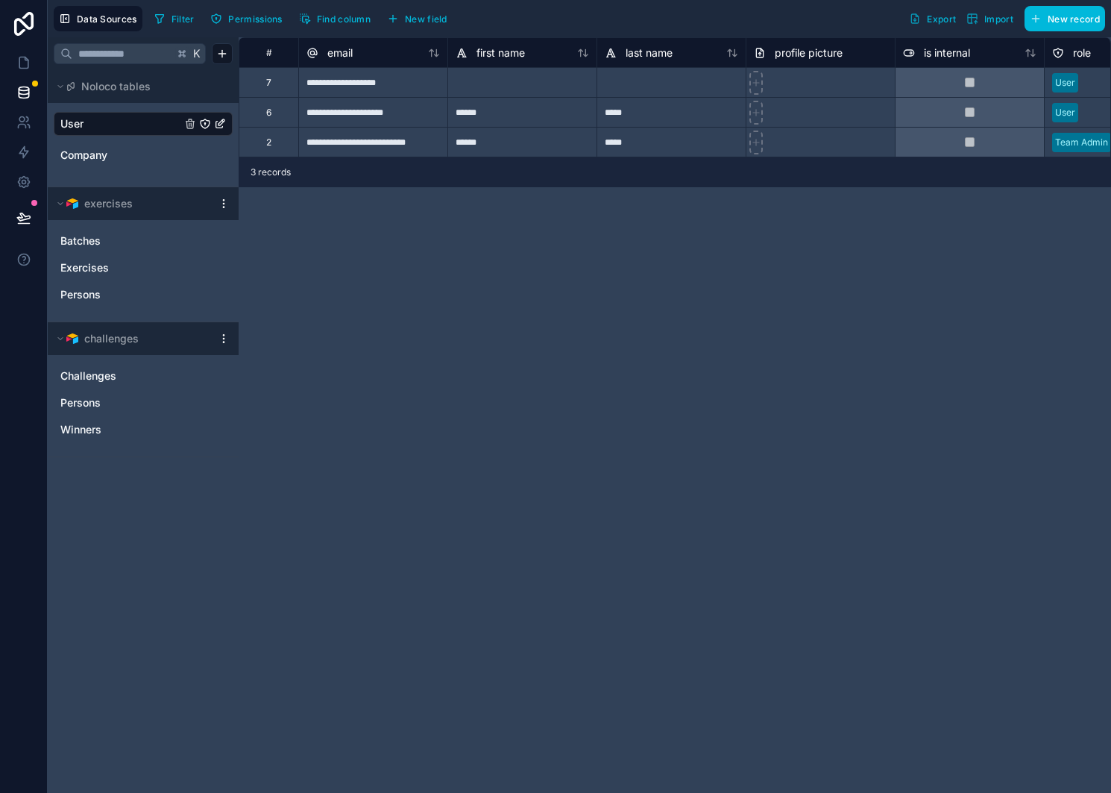
click at [97, 377] on span "Challenges" at bounding box center [88, 375] width 56 height 15
